Goal: Information Seeking & Learning: Learn about a topic

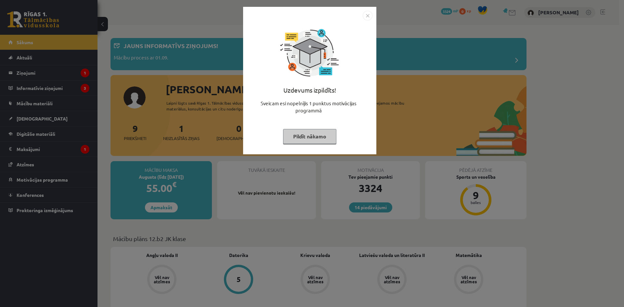
click at [318, 134] on button "Pildīt nākamo" at bounding box center [309, 136] width 53 height 15
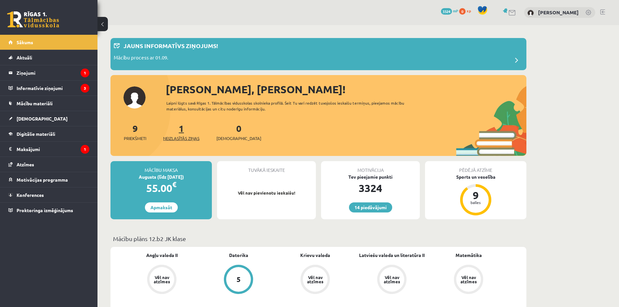
click at [185, 136] on span "Neizlasītās ziņas" at bounding box center [181, 138] width 36 height 6
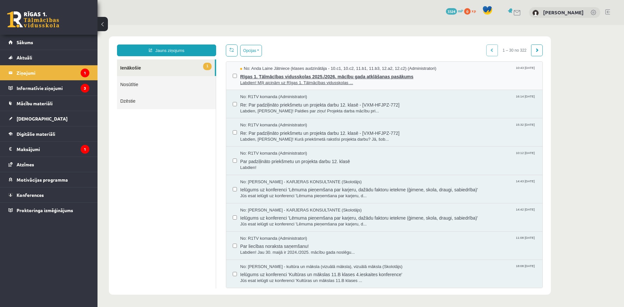
click at [391, 77] on span "Rīgas 1. Tālmācības vidusskolas 2025./2026. mācību gada atklāšanas pasākums" at bounding box center [388, 76] width 296 height 8
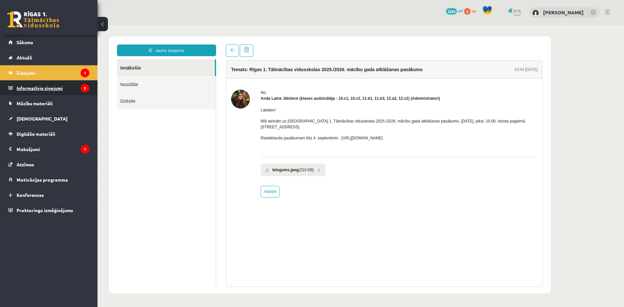
click at [30, 86] on legend "Informatīvie ziņojumi 3" at bounding box center [53, 88] width 73 height 15
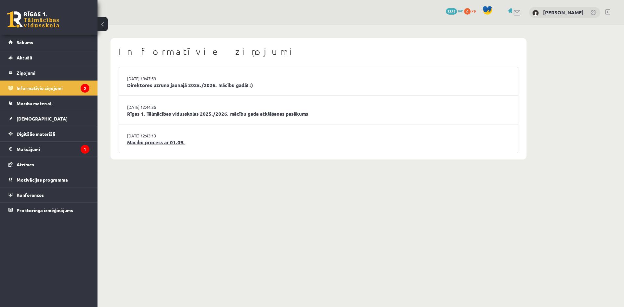
click at [166, 141] on link "Mācību process ar 01.09." at bounding box center [318, 142] width 383 height 7
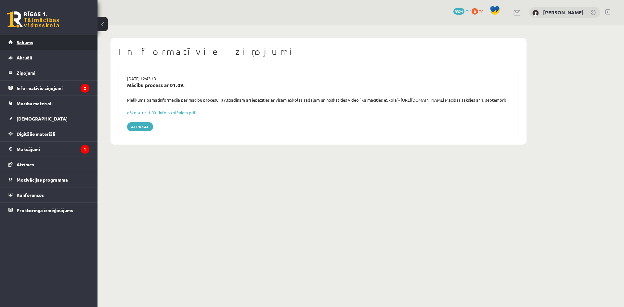
click at [20, 41] on span "Sākums" at bounding box center [25, 42] width 17 height 6
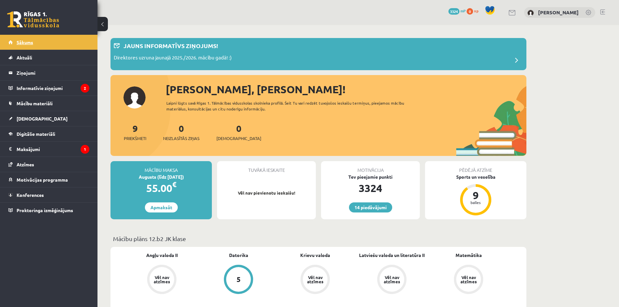
click at [20, 40] on span "Sākums" at bounding box center [25, 42] width 17 height 6
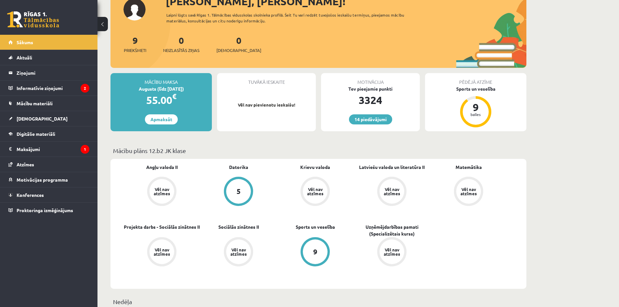
scroll to position [130, 0]
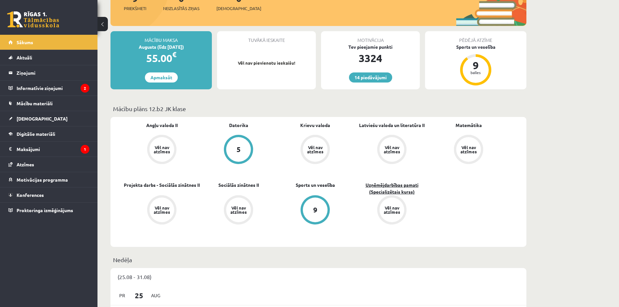
click at [405, 186] on link "Uzņēmējdarbības pamati (Specializētais kurss)" at bounding box center [391, 189] width 77 height 14
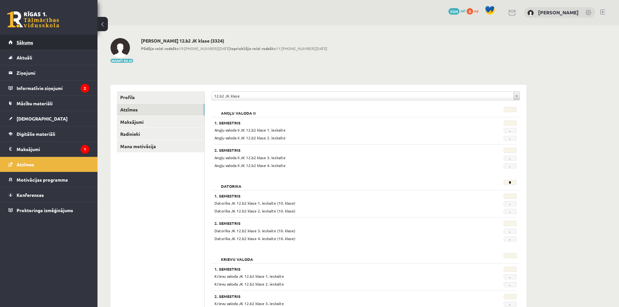
click at [26, 40] on span "Sākums" at bounding box center [25, 42] width 17 height 6
